Goal: Task Accomplishment & Management: Manage account settings

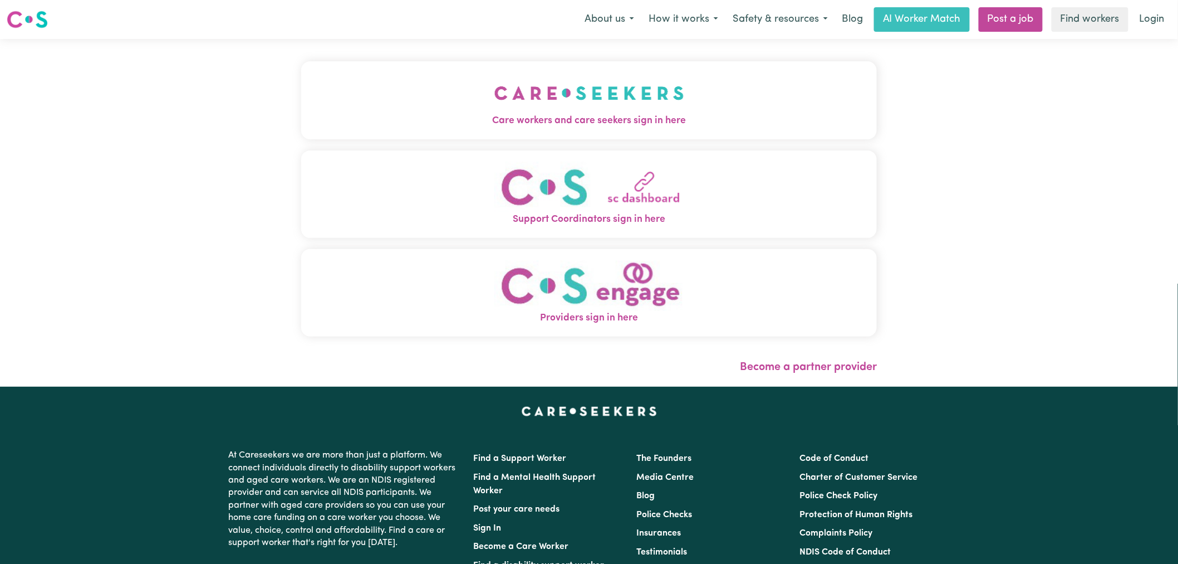
click at [474, 128] on span "Care workers and care seekers sign in here" at bounding box center [589, 121] width 576 height 14
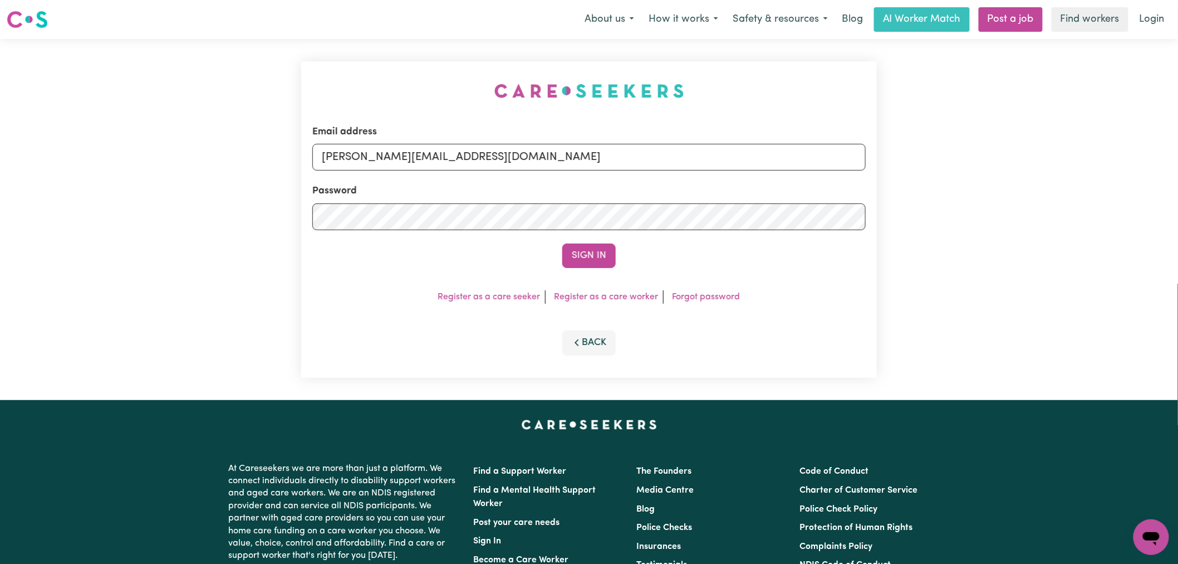
click at [511, 141] on div "Email address [PERSON_NAME][EMAIL_ADDRESS][DOMAIN_NAME]" at bounding box center [589, 148] width 554 height 46
click at [509, 170] on input "[PERSON_NAME][EMAIL_ADDRESS][DOMAIN_NAME]" at bounding box center [589, 157] width 554 height 27
drag, startPoint x: 608, startPoint y: 158, endPoint x: 383, endPoint y: 159, distance: 225.5
click at [383, 159] on input "[EMAIL_ADDRESS][DOMAIN_NAME]" at bounding box center [589, 157] width 554 height 27
type input "[EMAIL_ADDRESS][DOMAIN_NAME]"
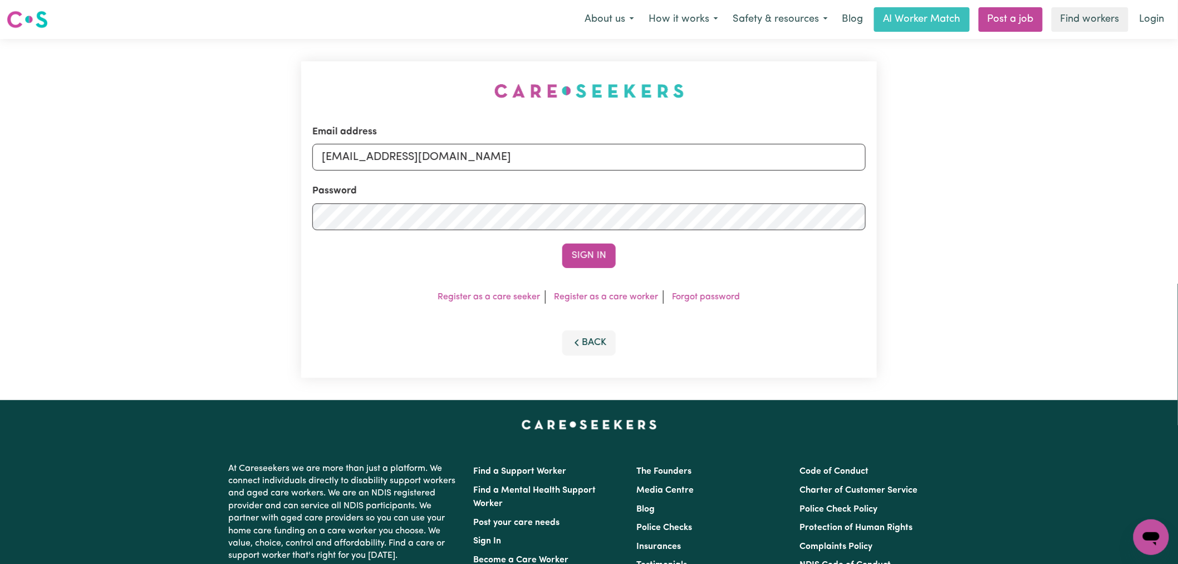
click at [562, 243] on button "Sign In" at bounding box center [588, 255] width 53 height 25
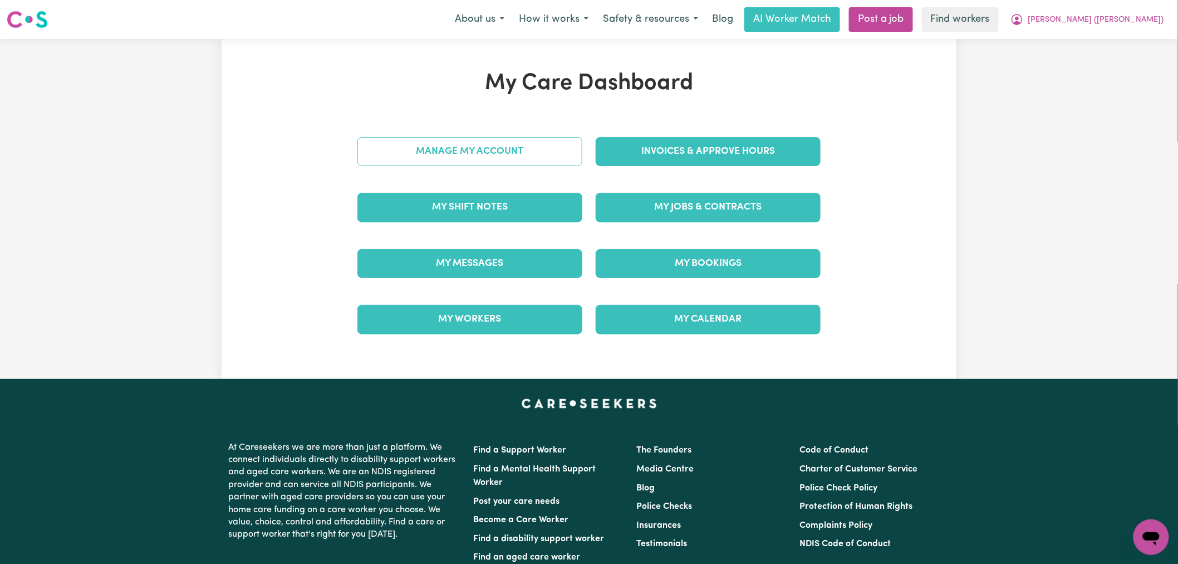
click at [551, 147] on link "Manage My Account" at bounding box center [470, 151] width 225 height 29
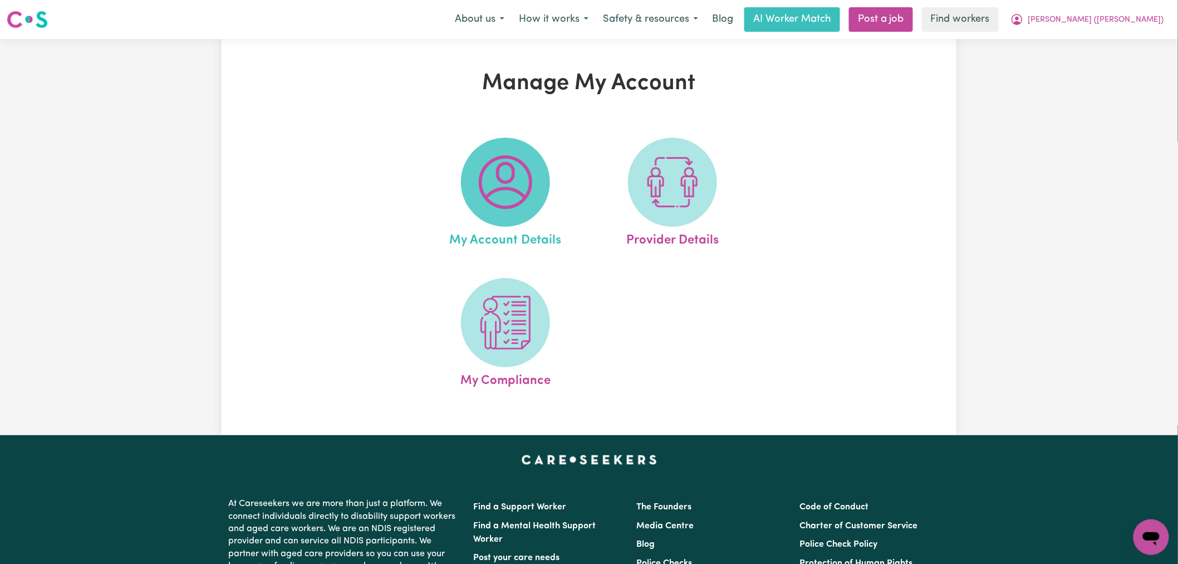
click at [503, 186] on img at bounding box center [505, 181] width 53 height 53
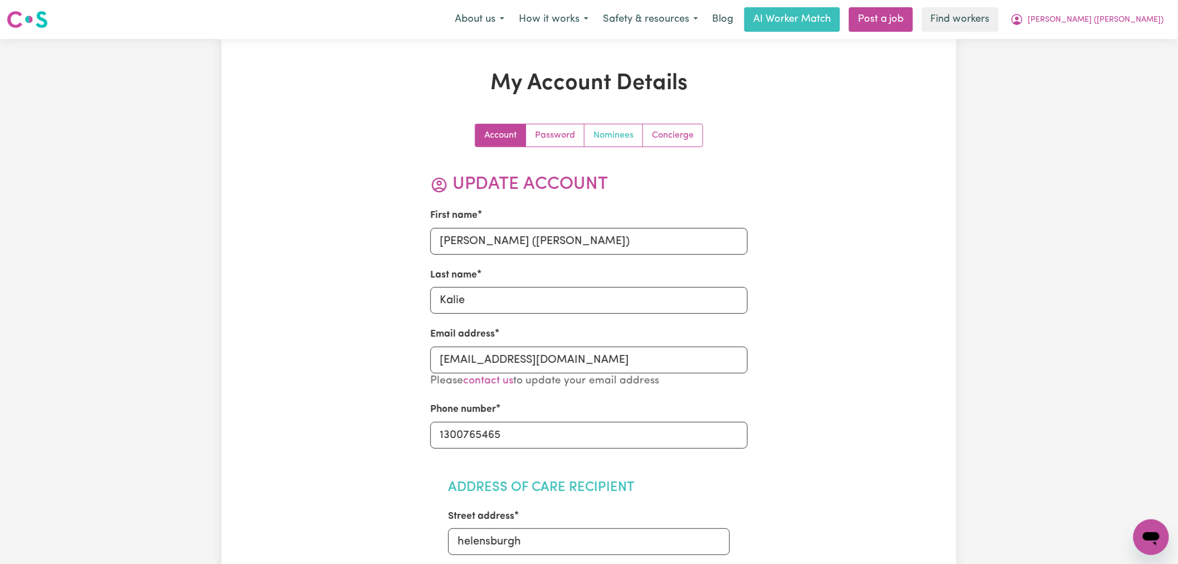
click at [620, 141] on link "Nominees" at bounding box center [614, 135] width 58 height 22
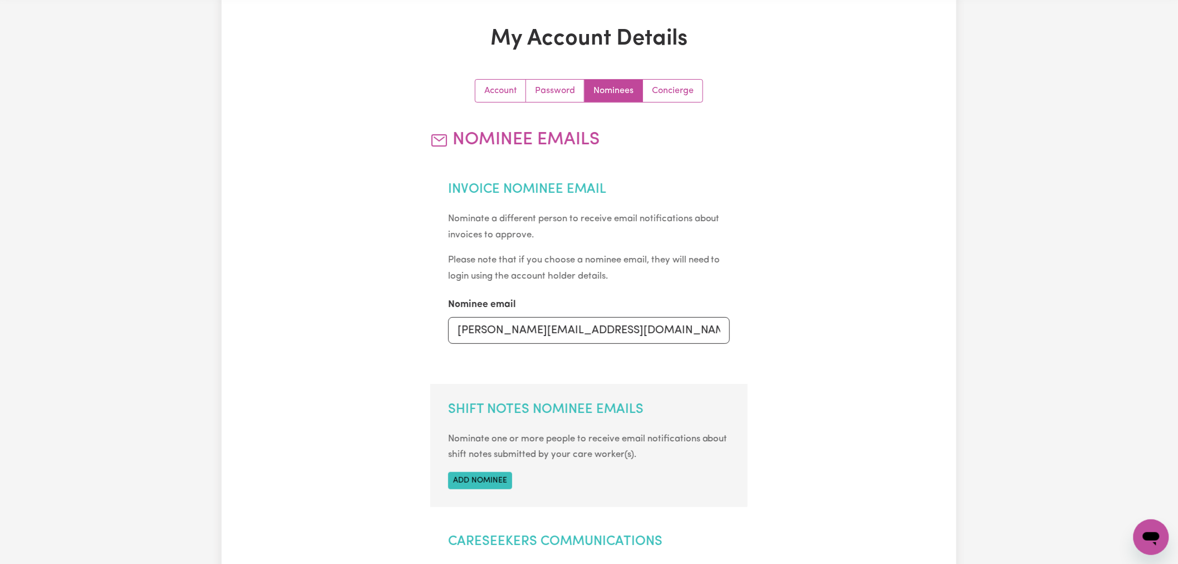
scroll to position [185, 0]
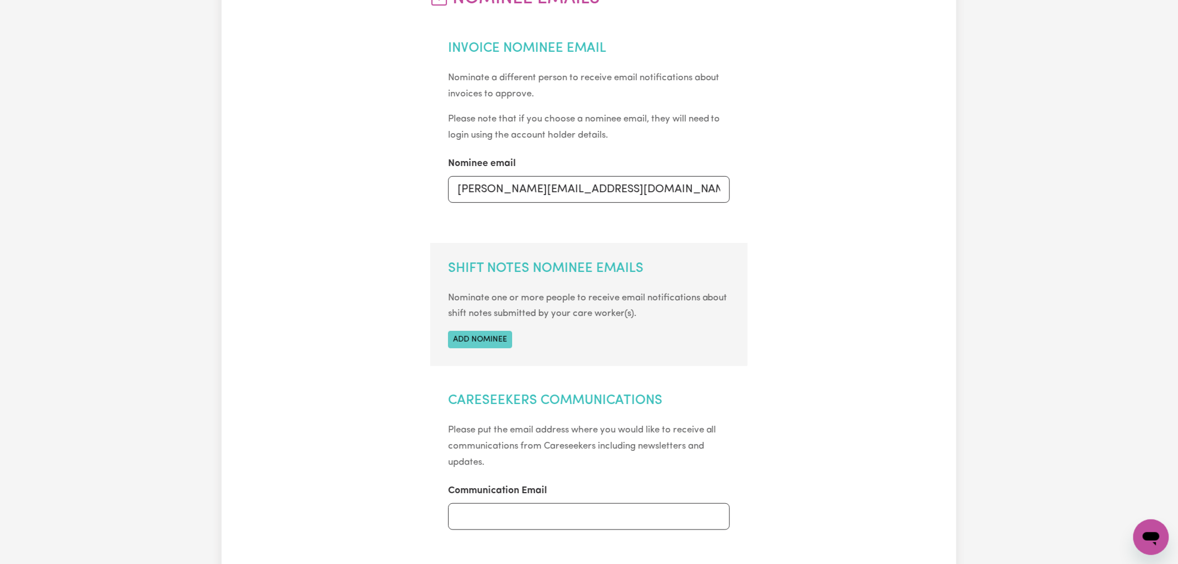
click at [469, 331] on button "Add nominee" at bounding box center [480, 339] width 64 height 17
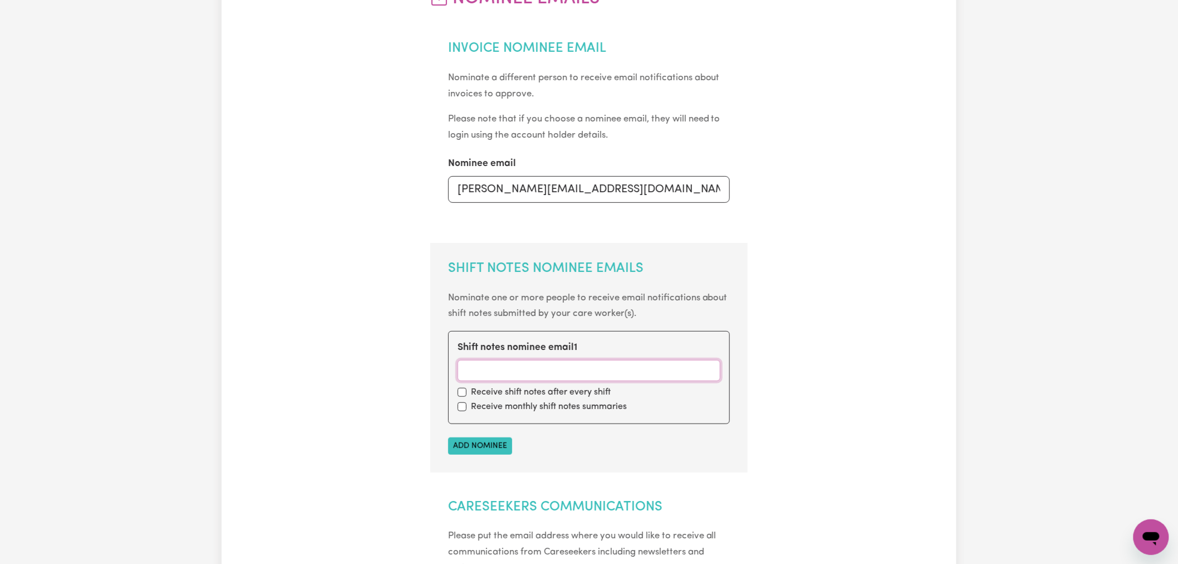
click at [498, 380] on input "Shift notes nominee email 1" at bounding box center [589, 370] width 263 height 21
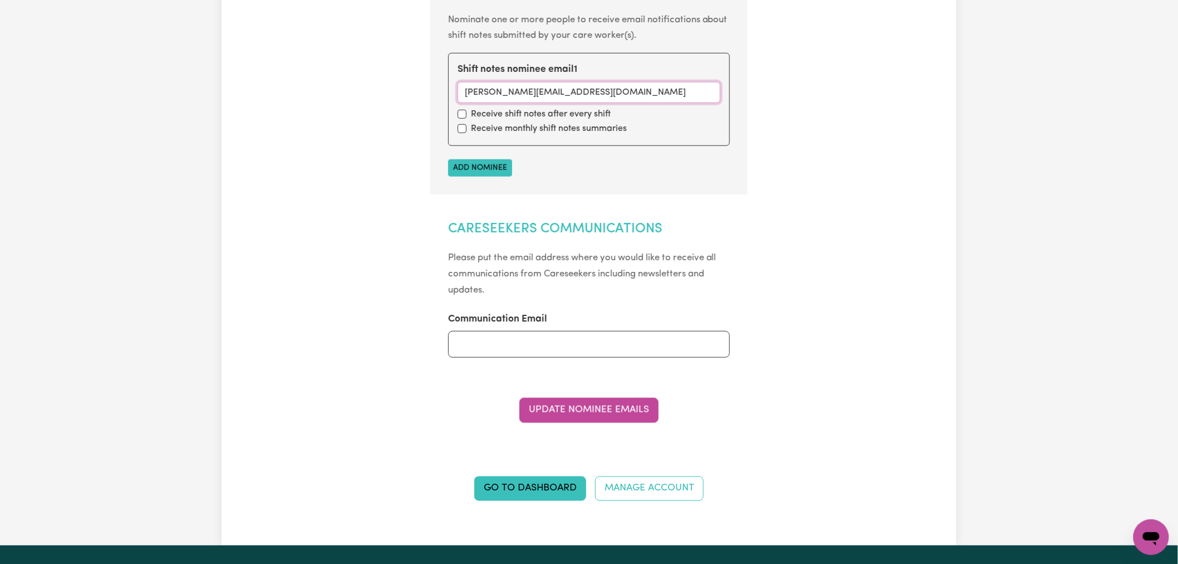
scroll to position [495, 0]
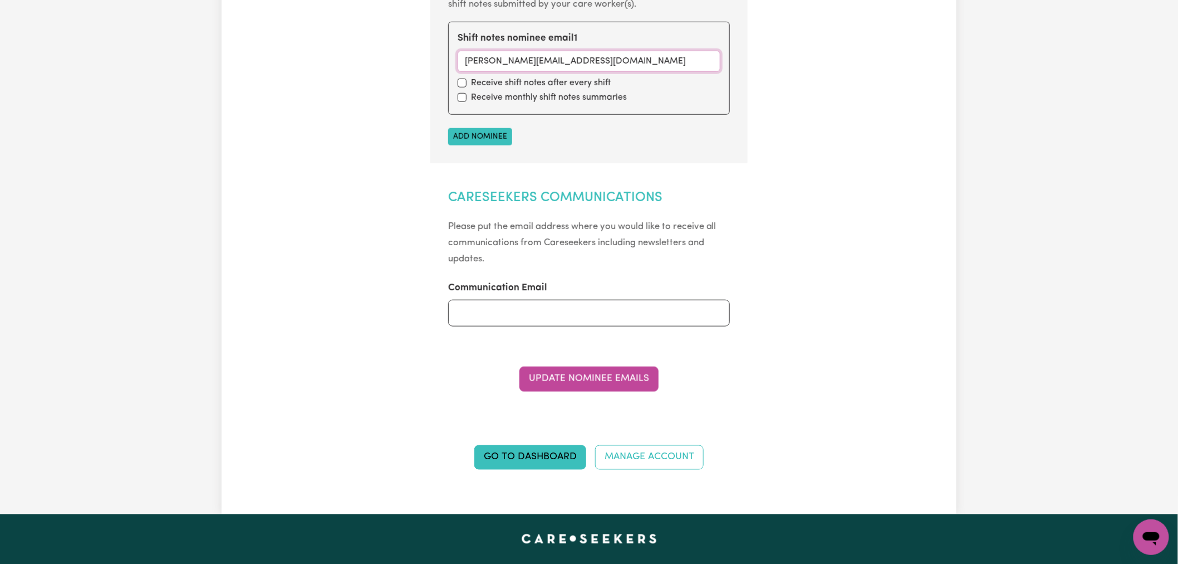
type input "[PERSON_NAME][EMAIL_ADDRESS][DOMAIN_NAME]"
click at [479, 82] on label "Receive shift notes after every shift" at bounding box center [541, 82] width 140 height 13
drag, startPoint x: 458, startPoint y: 82, endPoint x: 465, endPoint y: 82, distance: 7.2
click at [458, 82] on input "checkbox" at bounding box center [462, 83] width 9 height 9
checkbox input "true"
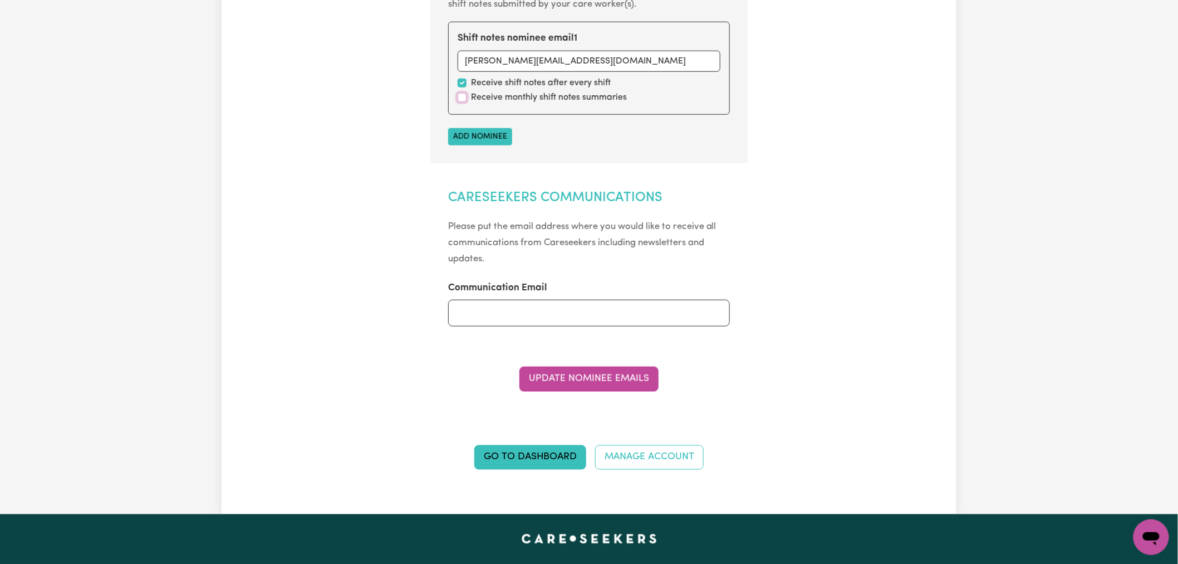
click at [461, 96] on input "checkbox" at bounding box center [462, 97] width 9 height 9
checkbox input "true"
click at [585, 390] on button "Update Nominee Emails" at bounding box center [589, 378] width 139 height 25
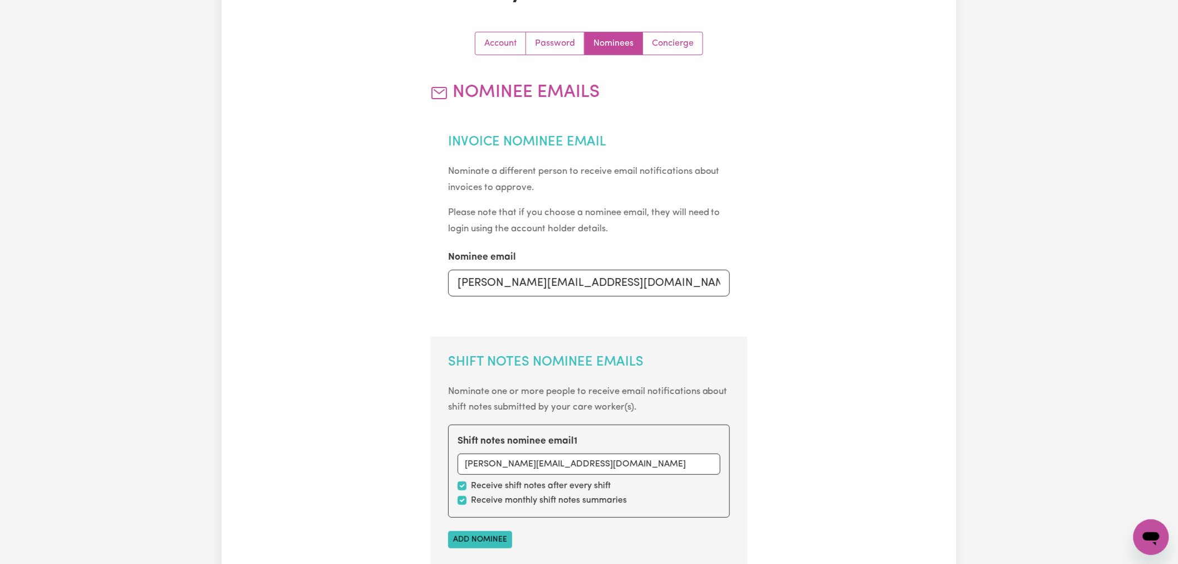
scroll to position [0, 0]
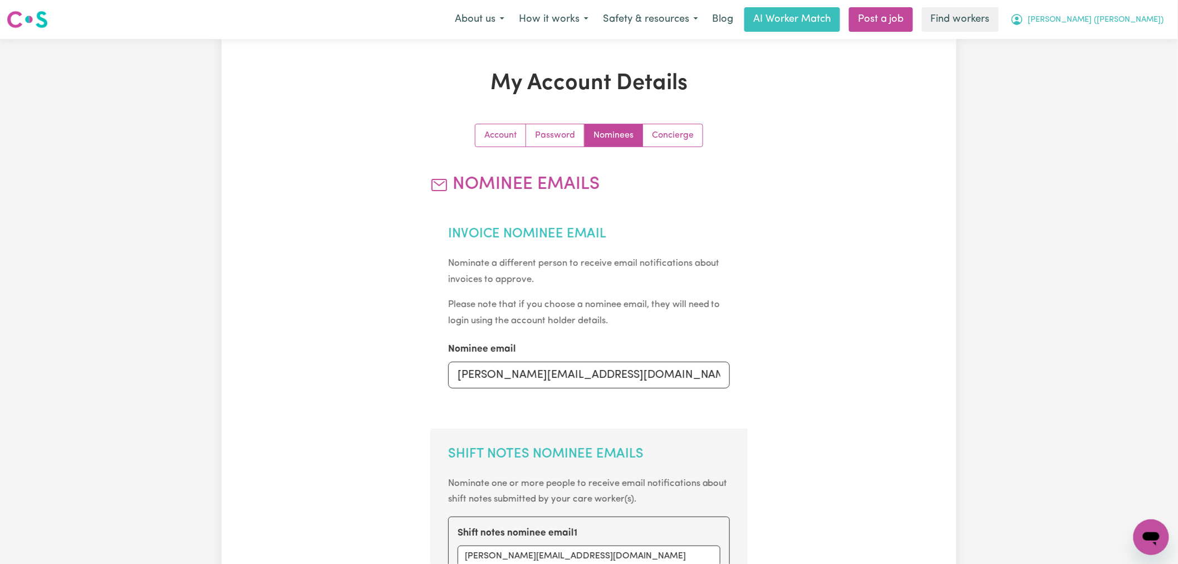
click at [1123, 24] on span "[PERSON_NAME] ([PERSON_NAME])" at bounding box center [1097, 20] width 136 height 12
click at [1125, 46] on link "My Dashboard" at bounding box center [1127, 43] width 88 height 21
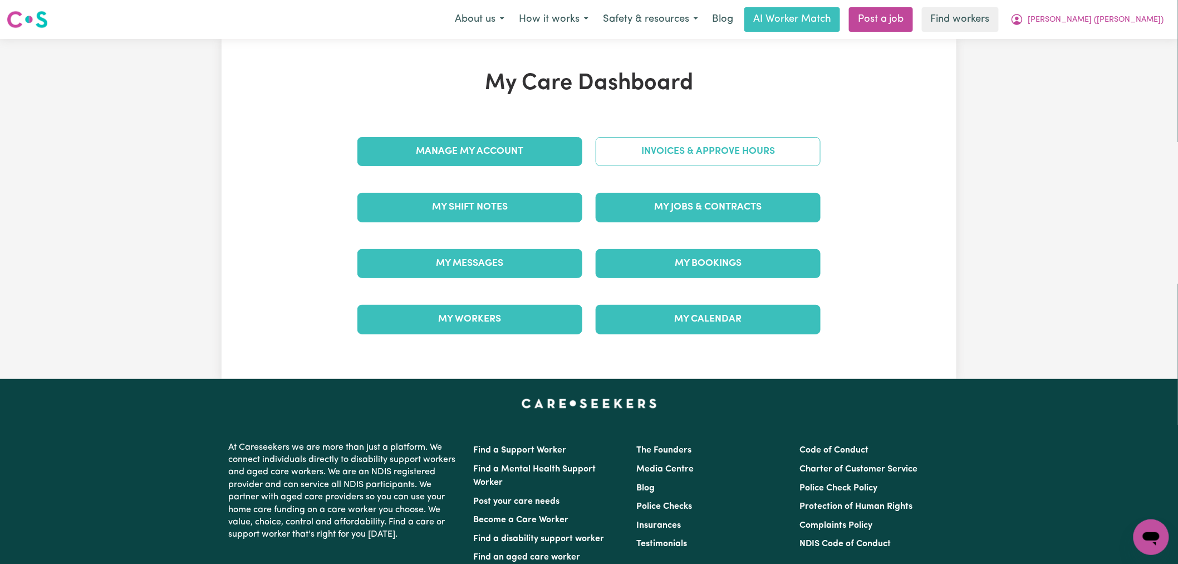
click at [661, 145] on link "Invoices & Approve Hours" at bounding box center [708, 151] width 225 height 29
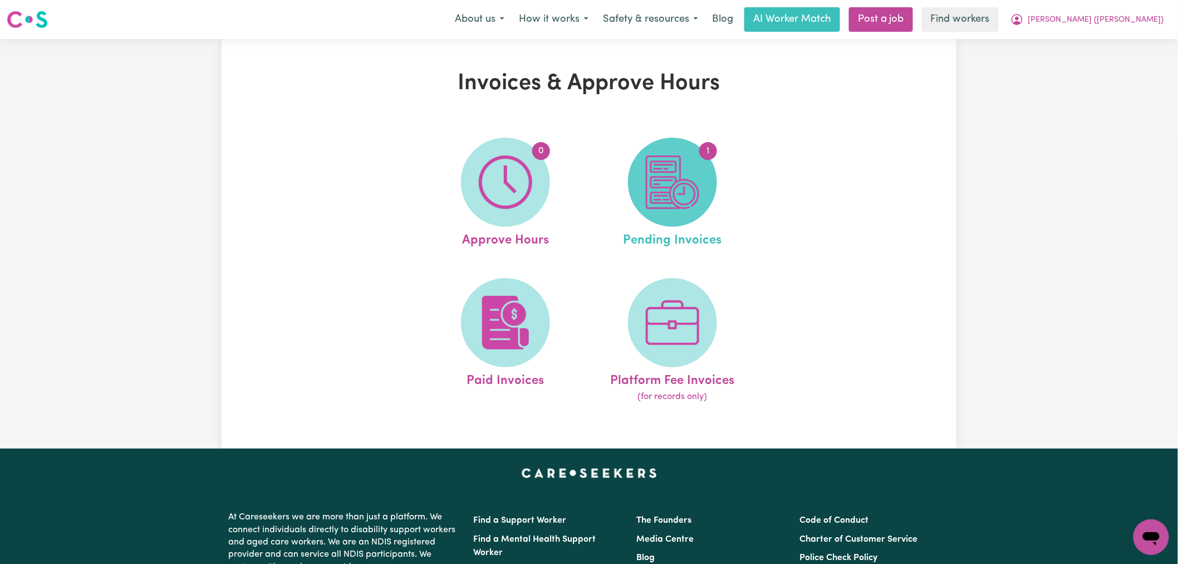
click at [664, 182] on img at bounding box center [672, 181] width 53 height 53
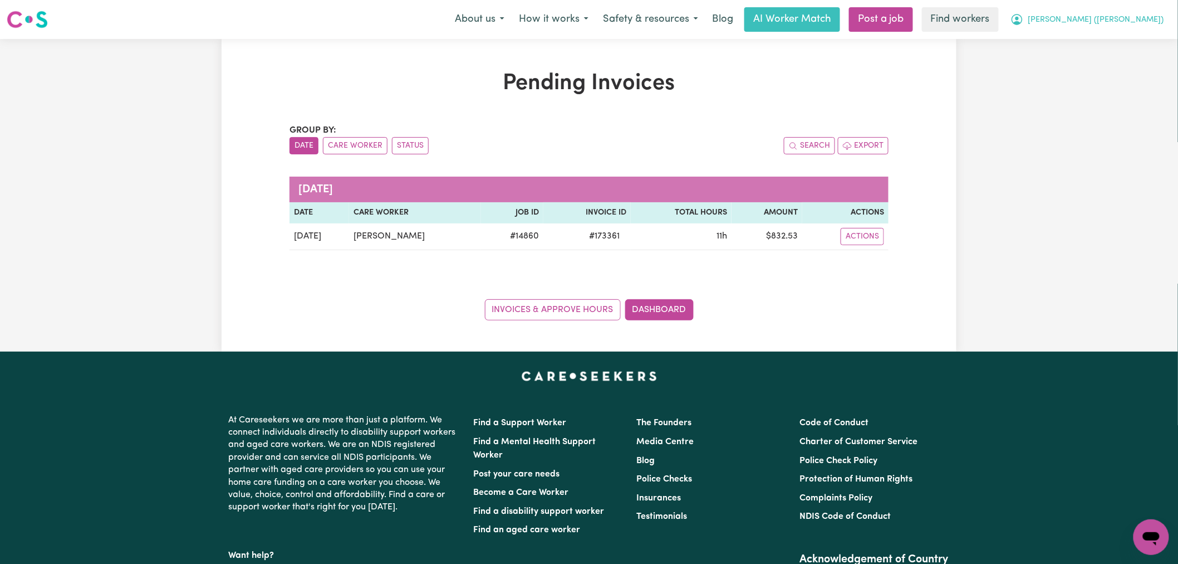
click at [1144, 24] on span "[PERSON_NAME] ([PERSON_NAME])" at bounding box center [1097, 20] width 136 height 12
click at [1131, 55] on link "Logout" at bounding box center [1127, 63] width 88 height 21
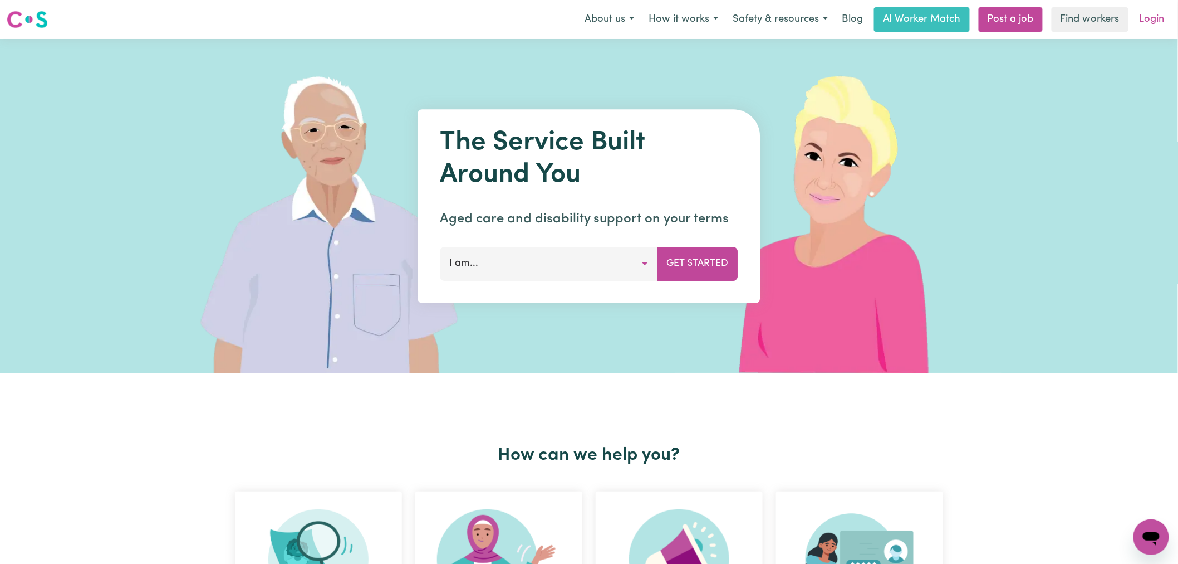
click at [1152, 19] on link "Login" at bounding box center [1152, 19] width 38 height 25
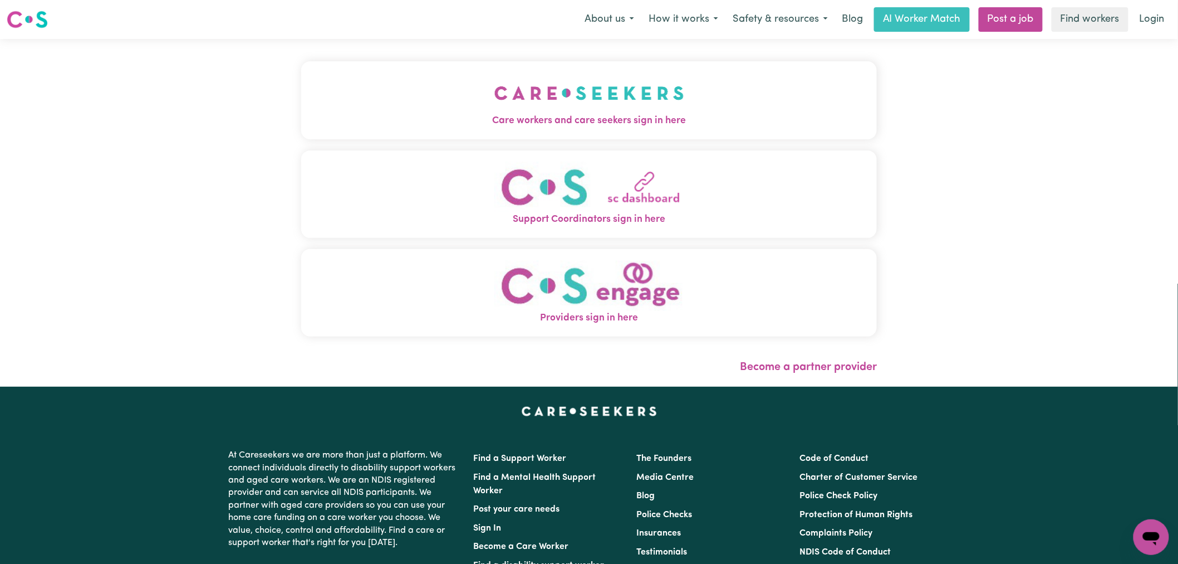
click at [600, 132] on button "Care workers and care seekers sign in here" at bounding box center [589, 100] width 576 height 78
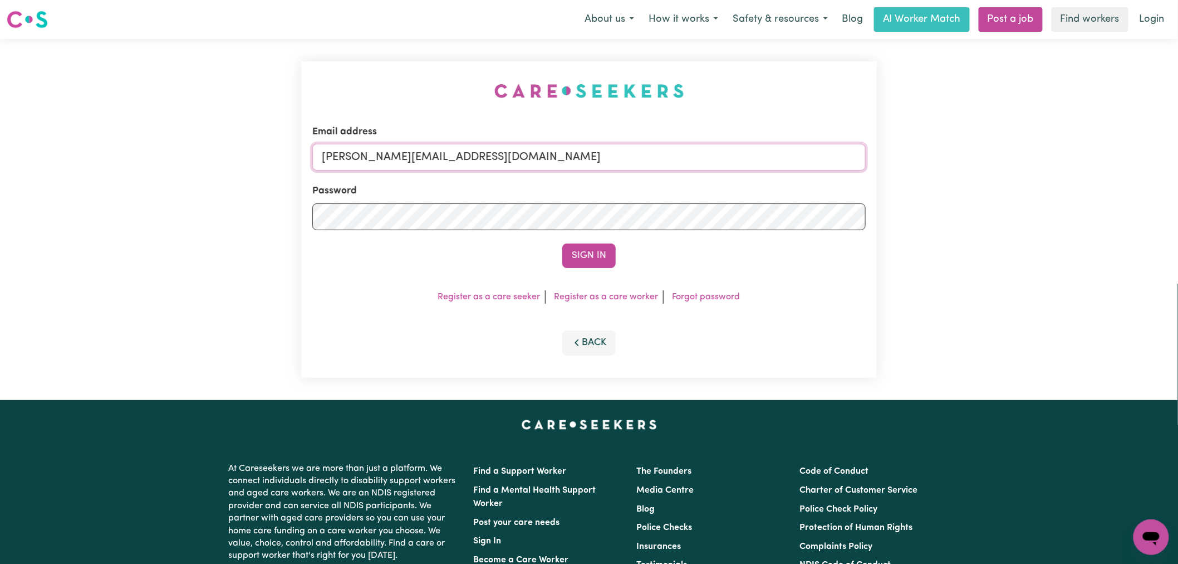
click at [542, 169] on input "[PERSON_NAME][EMAIL_ADDRESS][DOMAIN_NAME]" at bounding box center [589, 157] width 554 height 27
click at [504, 160] on input "[PERSON_NAME][EMAIL_ADDRESS][DOMAIN_NAME]" at bounding box center [589, 157] width 554 height 27
drag, startPoint x: 590, startPoint y: 159, endPoint x: 378, endPoint y: 151, distance: 212.9
click at [378, 151] on input "[EMAIL_ADDRESS][DOMAIN_NAME]" at bounding box center [589, 157] width 554 height 27
type input "[EMAIL_ADDRESS][DOMAIN_NAME]"
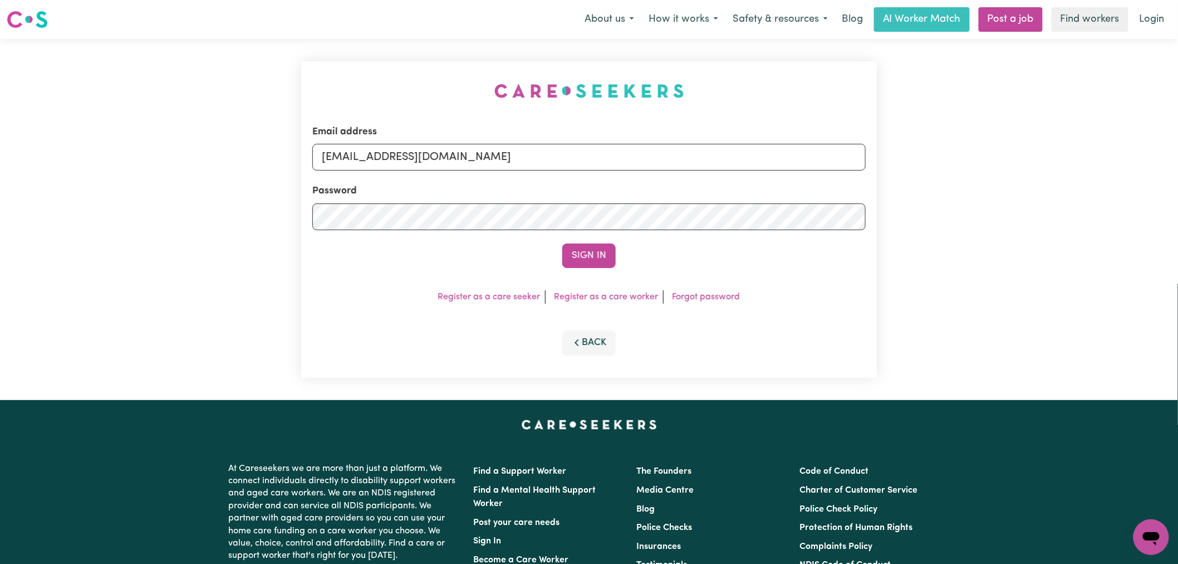
click at [562, 243] on button "Sign In" at bounding box center [588, 255] width 53 height 25
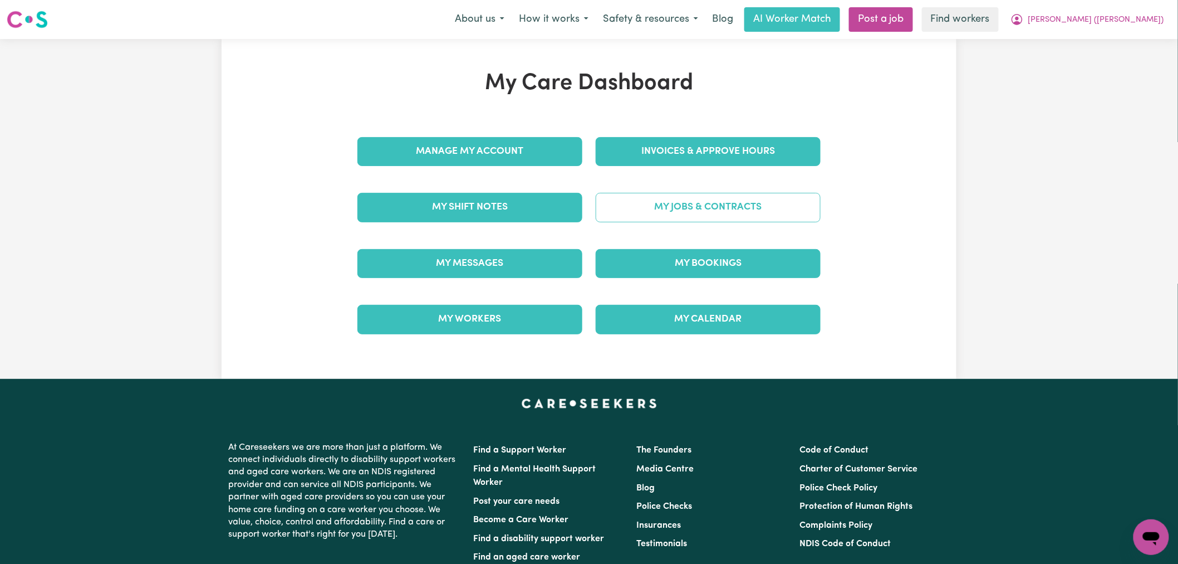
click at [643, 198] on link "My Jobs & Contracts" at bounding box center [708, 207] width 225 height 29
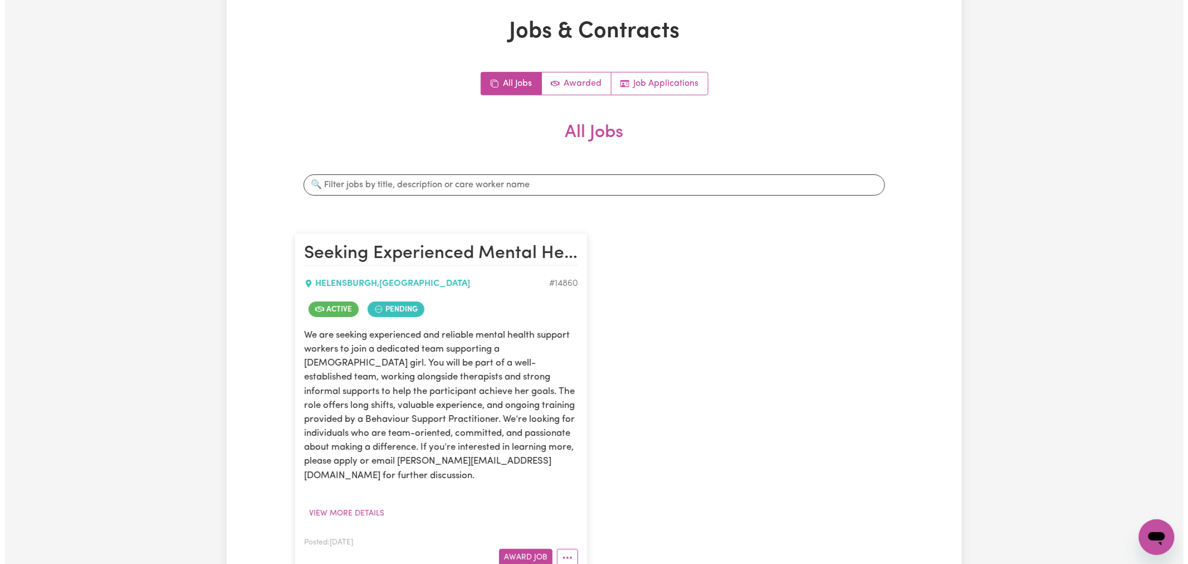
scroll to position [185, 0]
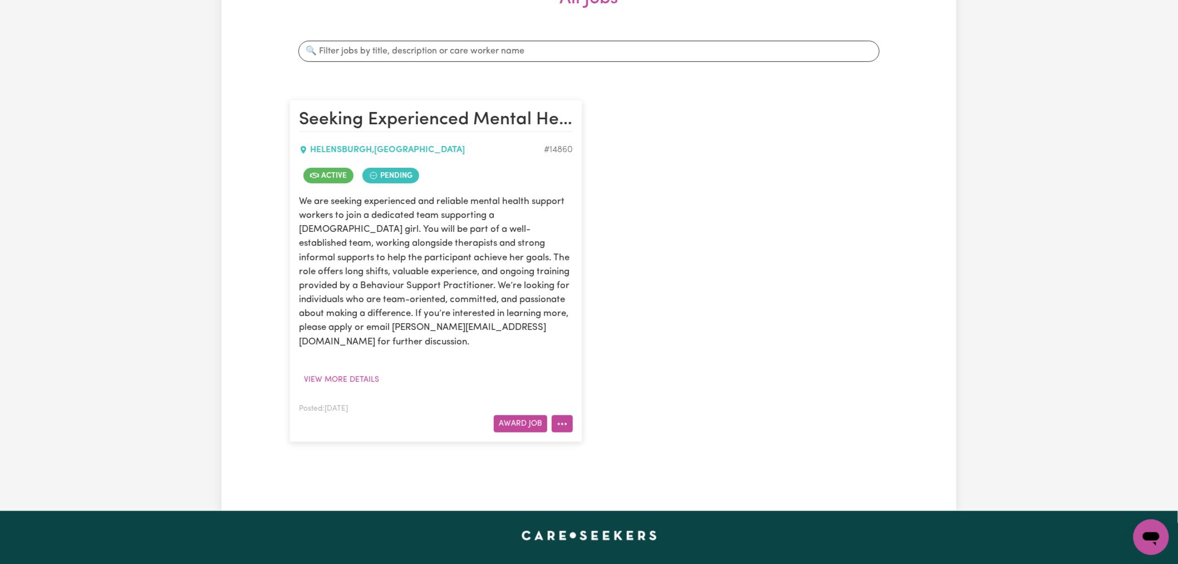
click at [564, 418] on icon "More options" at bounding box center [562, 423] width 11 height 11
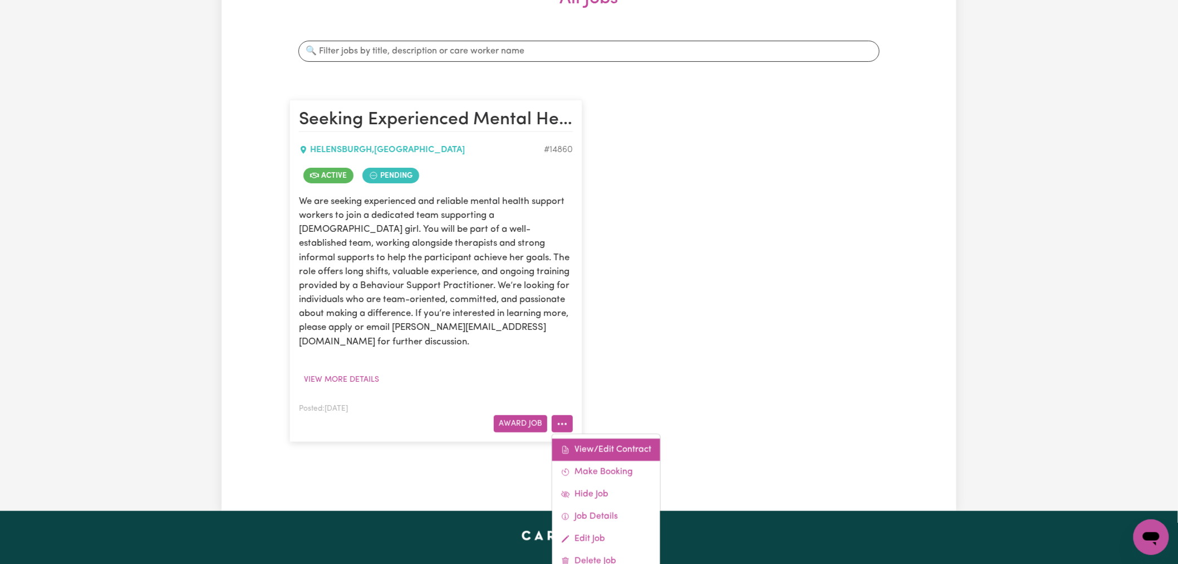
click at [580, 438] on link "View/Edit Contract" at bounding box center [606, 449] width 108 height 22
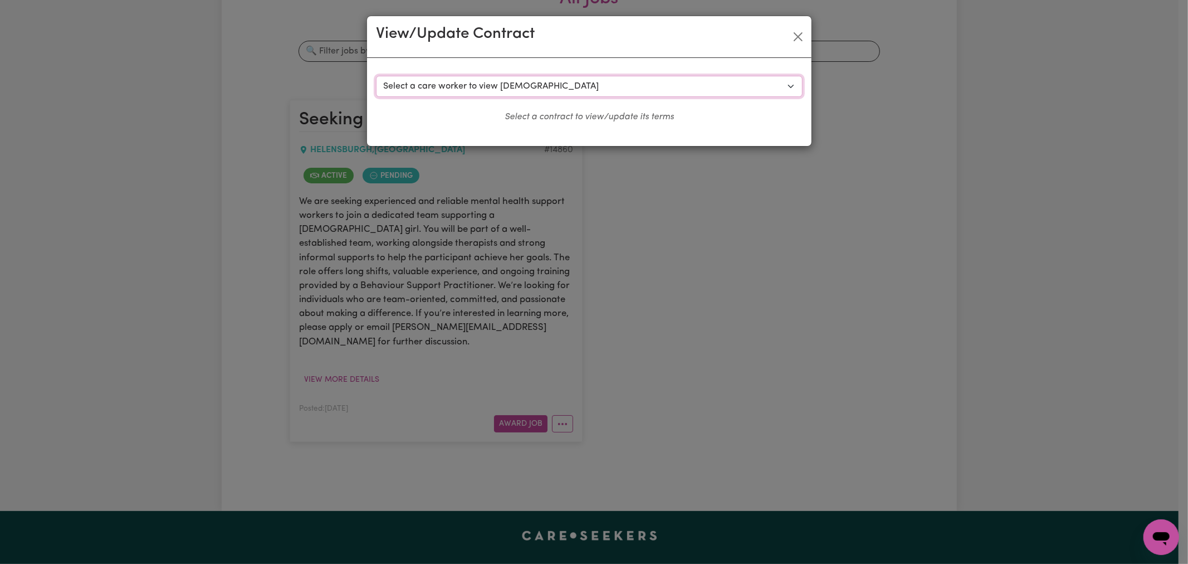
click at [493, 92] on select "Select a care worker to view [DEMOGRAPHIC_DATA] #10620 - [PERSON_NAME] (contrac…" at bounding box center [589, 86] width 427 height 21
click at [805, 31] on button "Close" at bounding box center [798, 37] width 18 height 18
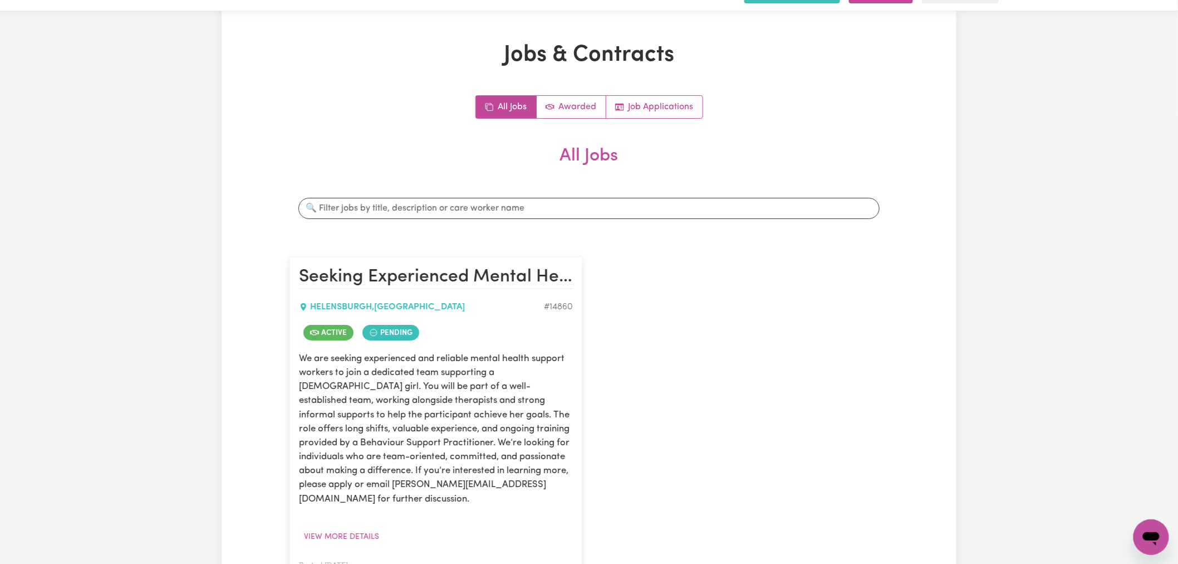
scroll to position [0, 0]
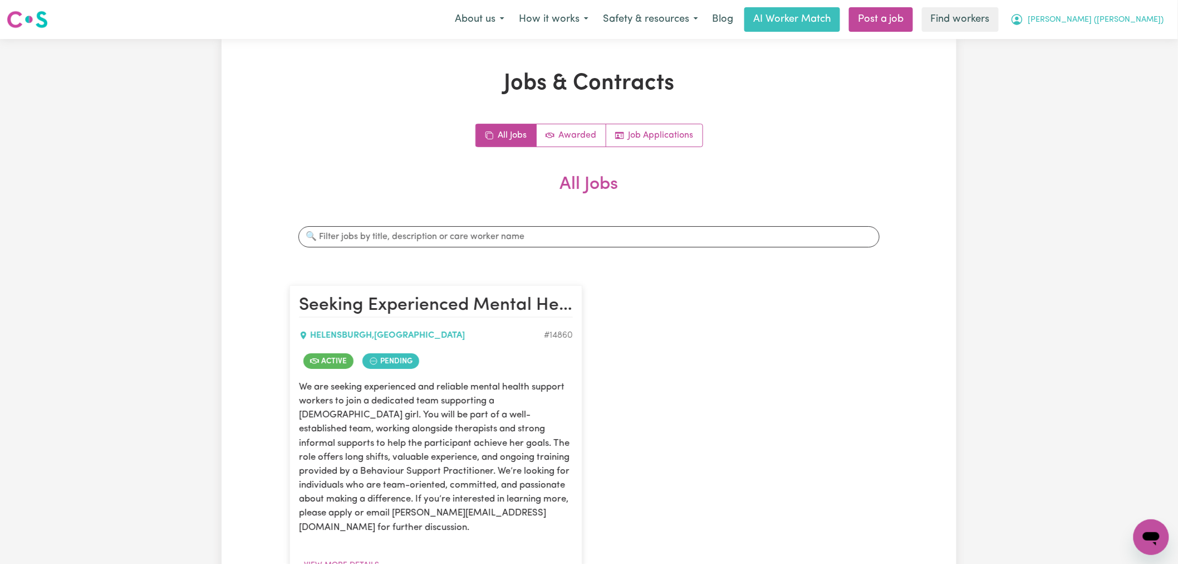
click at [1152, 26] on button "[PERSON_NAME] ([PERSON_NAME])" at bounding box center [1088, 19] width 168 height 23
click at [1146, 45] on link "My Dashboard" at bounding box center [1127, 43] width 88 height 21
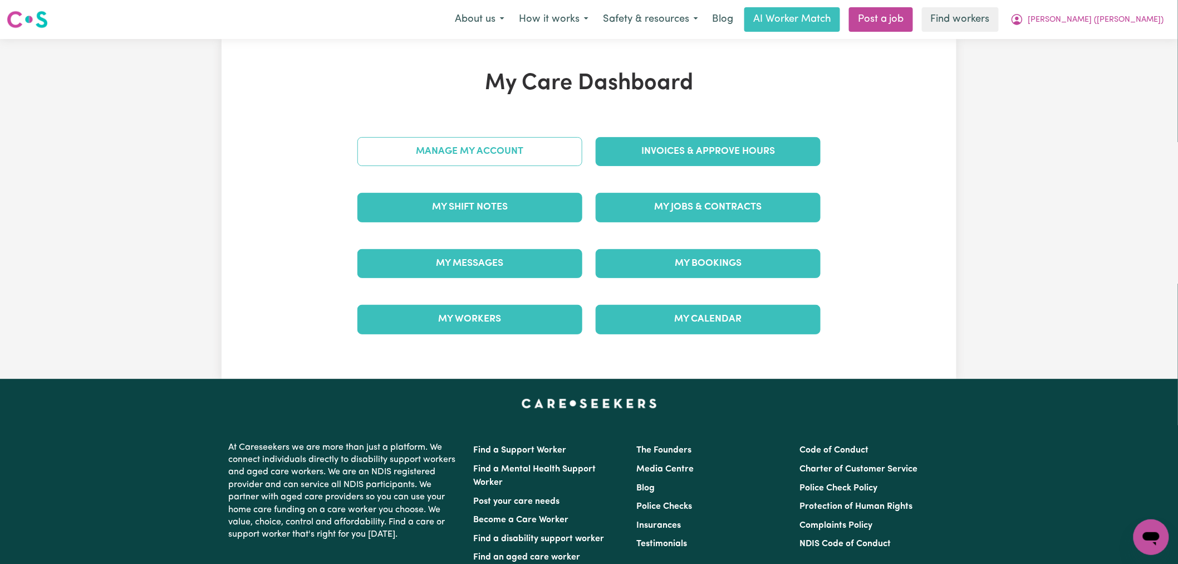
click at [487, 158] on link "Manage My Account" at bounding box center [470, 151] width 225 height 29
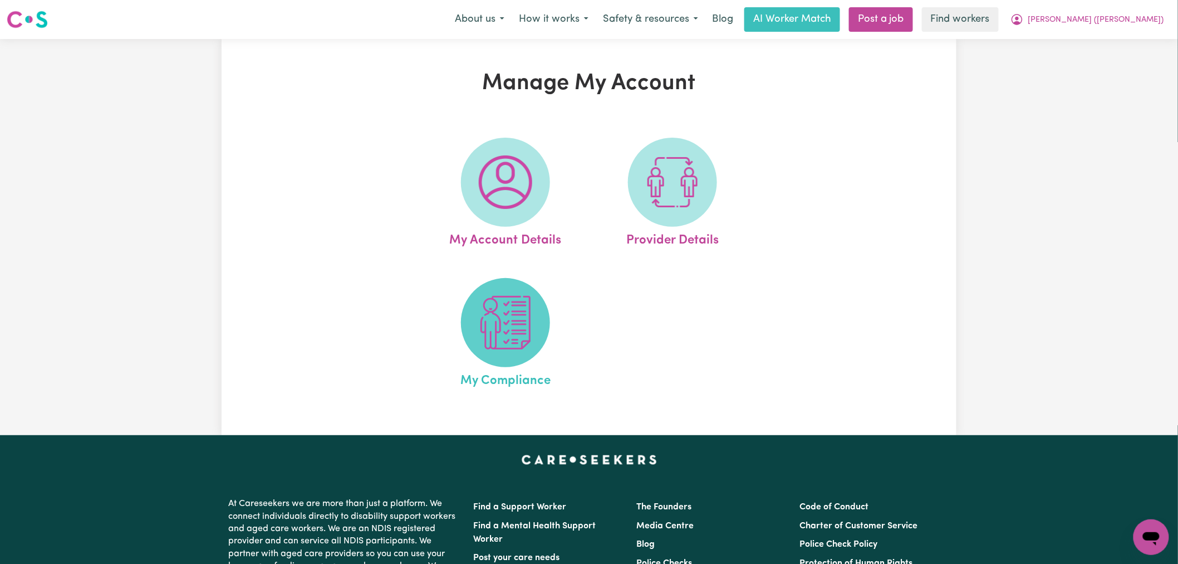
click at [522, 344] on img at bounding box center [505, 322] width 53 height 53
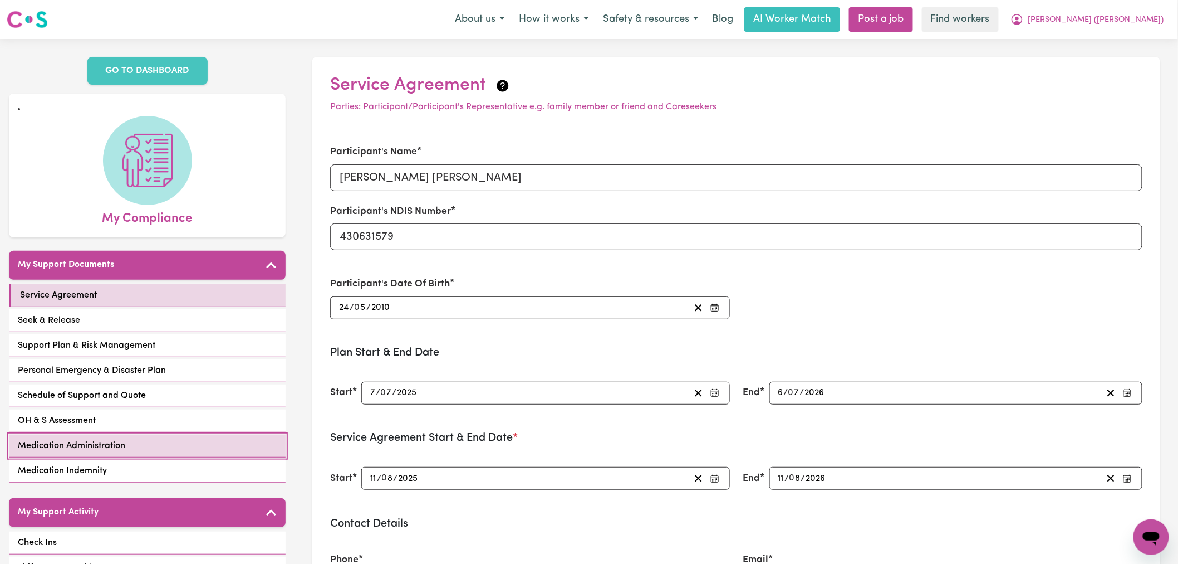
click at [170, 434] on link "Medication Administration" at bounding box center [147, 445] width 277 height 23
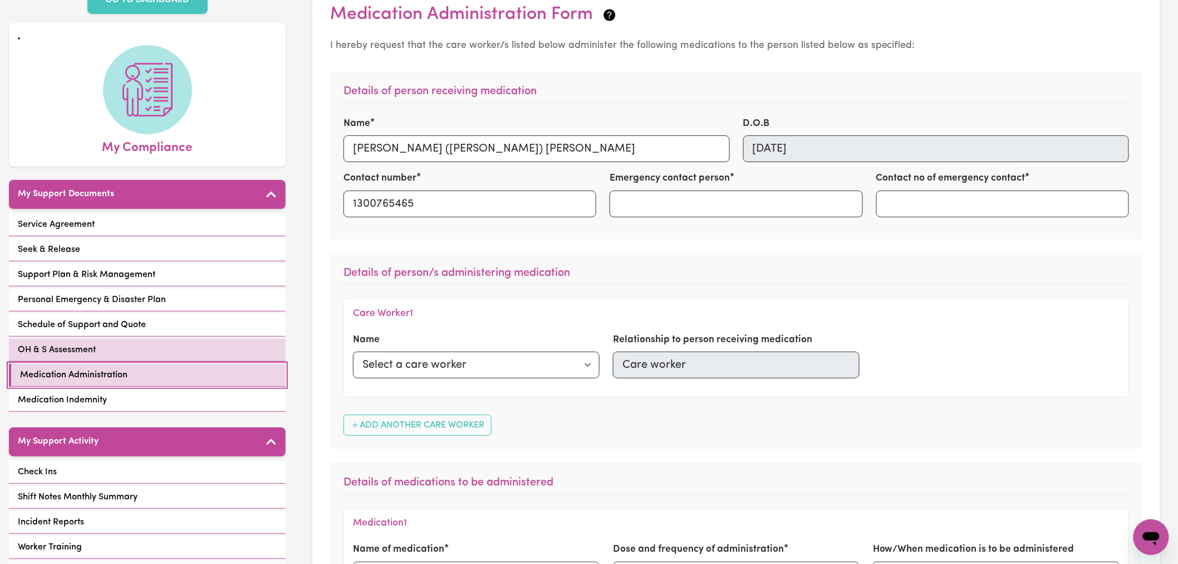
scroll to position [62, 0]
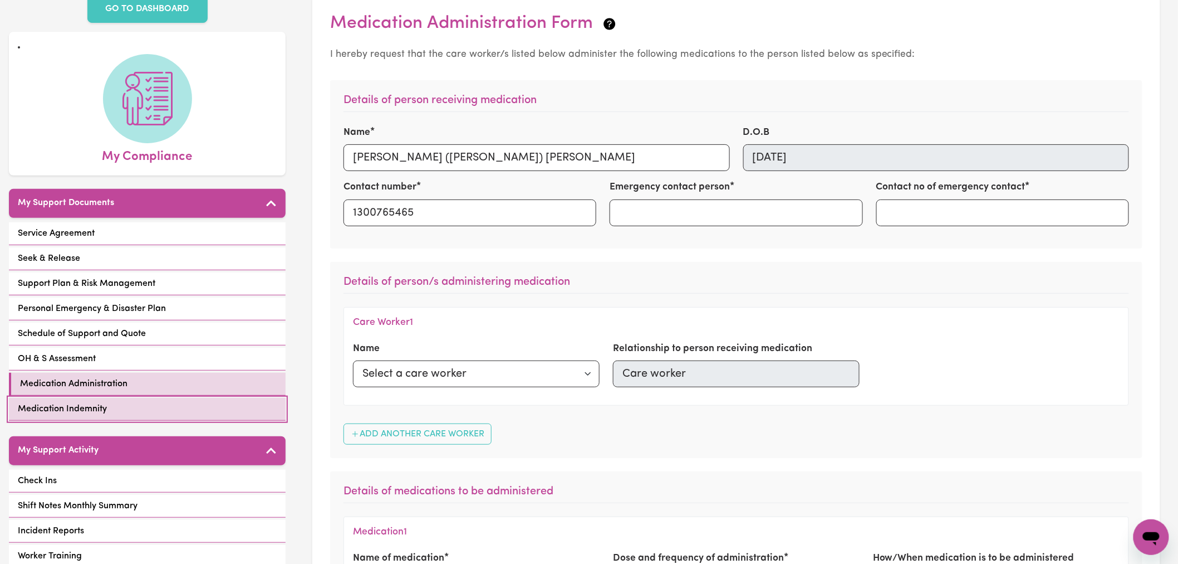
click at [135, 398] on link "Medication Indemnity" at bounding box center [147, 409] width 277 height 23
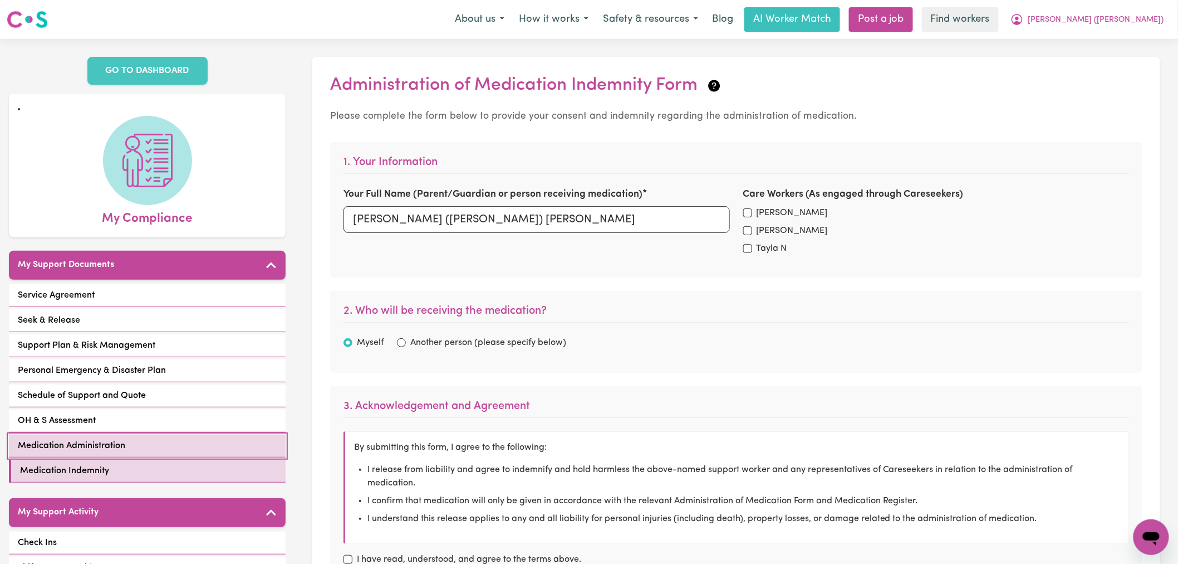
click at [161, 434] on link "Medication Administration" at bounding box center [147, 445] width 277 height 23
